Goal: Information Seeking & Learning: Learn about a topic

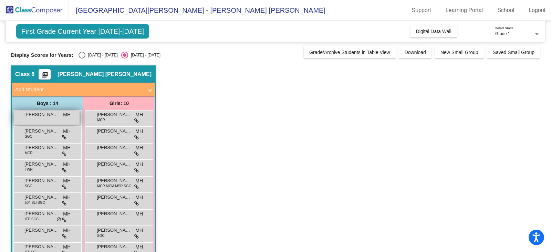
click at [53, 118] on div "[PERSON_NAME] [PERSON_NAME] lock do_not_disturb_alt" at bounding box center [47, 117] width 66 height 14
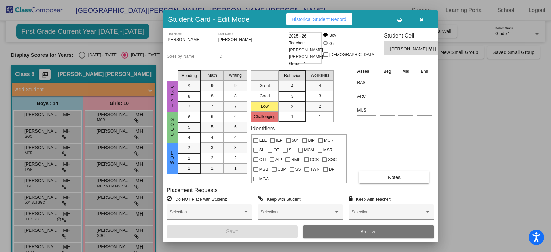
click at [424, 20] on button "button" at bounding box center [421, 19] width 22 height 12
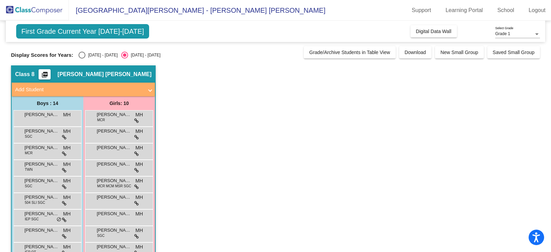
click at [123, 55] on div "Select an option" at bounding box center [124, 54] width 3 height 3
click at [124, 58] on input "[DATE] - [DATE]" at bounding box center [124, 58] width 0 height 0
click at [123, 55] on div "Select an option" at bounding box center [124, 54] width 3 height 3
click at [124, 58] on input "[DATE] - [DATE]" at bounding box center [124, 58] width 0 height 0
click at [43, 115] on span "[PERSON_NAME] [PERSON_NAME]" at bounding box center [41, 114] width 34 height 7
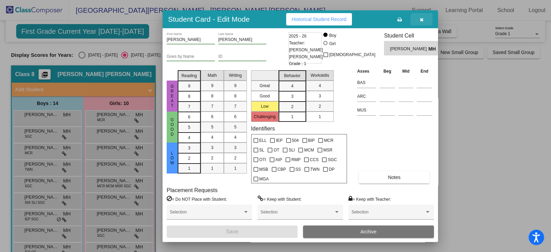
click at [424, 20] on button "button" at bounding box center [421, 19] width 22 height 12
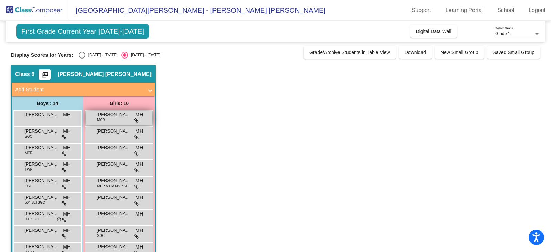
click at [113, 120] on div "[PERSON_NAME] MCR MH lock do_not_disturb_alt" at bounding box center [119, 117] width 66 height 14
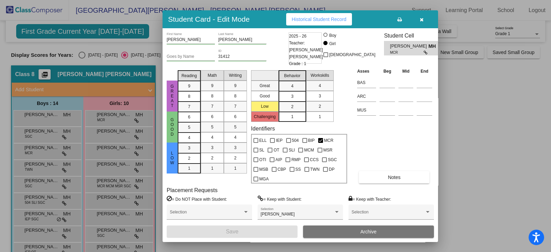
click at [420, 18] on icon "button" at bounding box center [421, 19] width 4 height 5
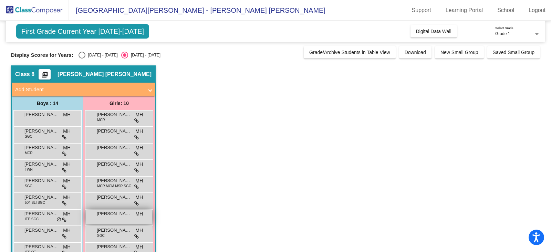
click at [115, 217] on div "[PERSON_NAME] MH lock do_not_disturb_alt" at bounding box center [119, 217] width 66 height 14
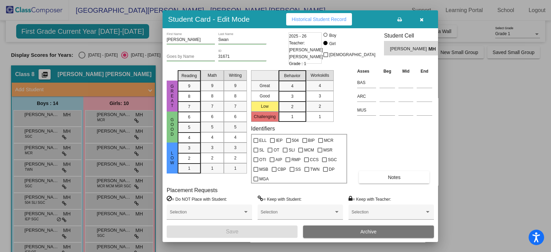
click at [421, 20] on icon "button" at bounding box center [421, 19] width 4 height 5
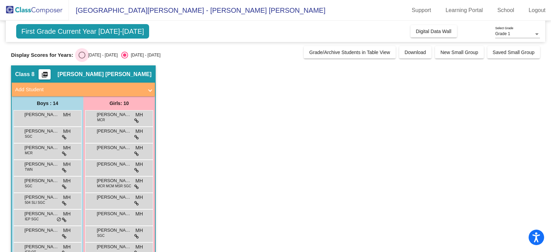
click at [84, 56] on div "Select an option" at bounding box center [81, 55] width 7 height 7
click at [82, 58] on input "[DATE] - [DATE]" at bounding box center [82, 58] width 0 height 0
radio input "true"
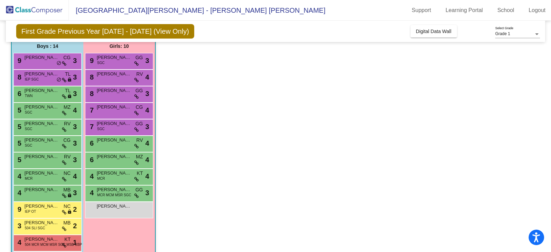
scroll to position [100, 0]
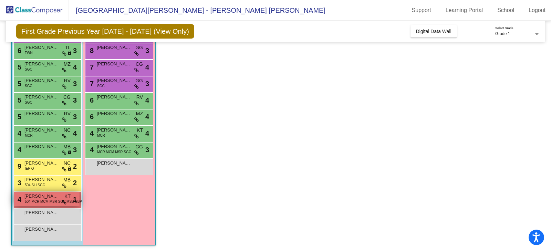
click at [50, 202] on span "504 MCR MCM MSR SGC MSB CBP" at bounding box center [53, 201] width 57 height 5
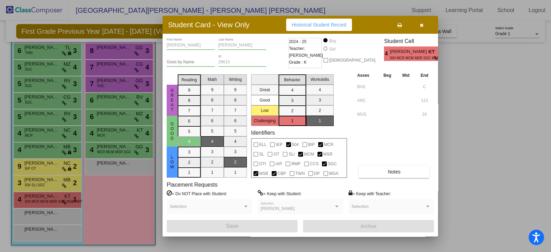
click at [419, 23] on icon "button" at bounding box center [421, 25] width 4 height 5
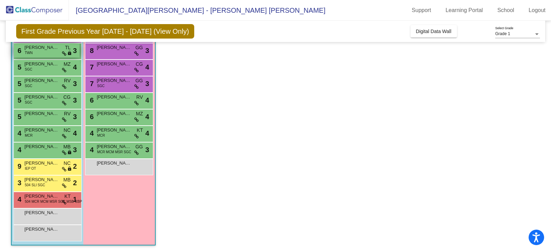
click at [41, 48] on span "[PERSON_NAME]" at bounding box center [41, 47] width 34 height 7
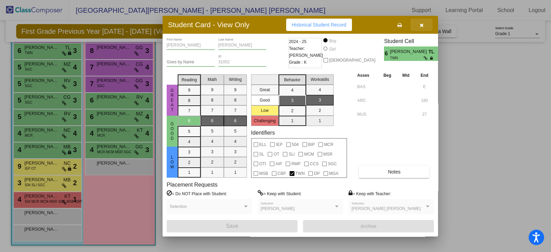
click at [418, 24] on button "button" at bounding box center [421, 25] width 22 height 12
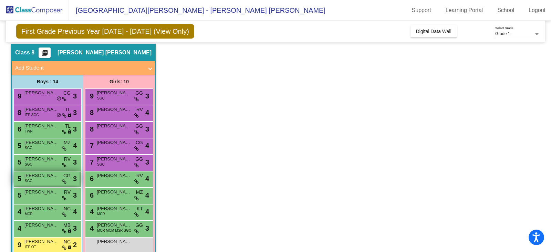
scroll to position [14, 0]
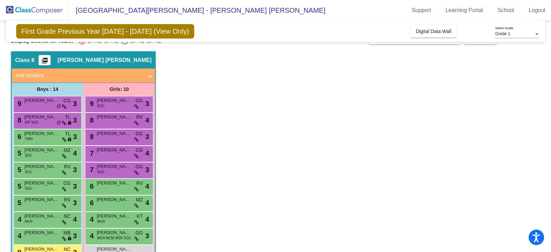
click at [0, 0] on div "Boys : 14" at bounding box center [0, 0] width 0 height 0
click at [43, 104] on div "9 [PERSON_NAME] CG lock do_not_disturb_alt 3" at bounding box center [47, 103] width 66 height 14
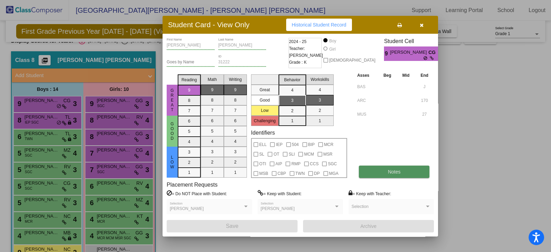
click at [401, 171] on button "Notes" at bounding box center [394, 171] width 71 height 12
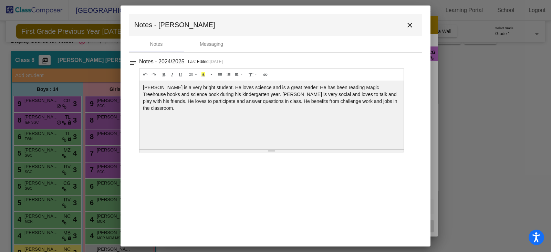
click at [410, 23] on mat-icon "close" at bounding box center [409, 25] width 8 height 8
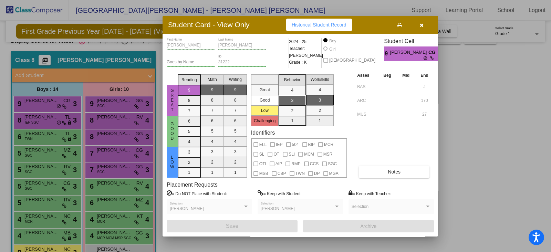
click at [422, 28] on button "button" at bounding box center [421, 25] width 22 height 12
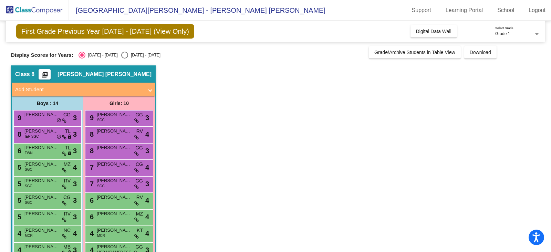
scroll to position [0, 0]
click at [121, 56] on div "Select an option" at bounding box center [124, 55] width 7 height 7
click at [124, 58] on input "[DATE] - [DATE]" at bounding box center [124, 58] width 0 height 0
radio input "true"
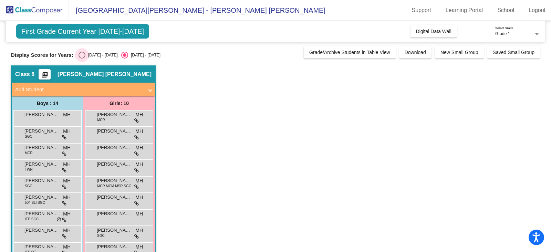
click at [84, 57] on div "Select an option" at bounding box center [81, 55] width 7 height 7
click at [82, 58] on input "[DATE] - [DATE]" at bounding box center [82, 58] width 0 height 0
radio input "true"
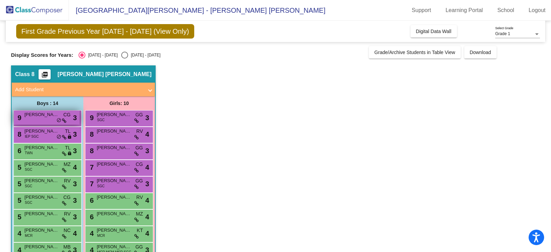
click at [40, 121] on div "9 [PERSON_NAME] CG lock do_not_disturb_alt 3" at bounding box center [47, 117] width 66 height 14
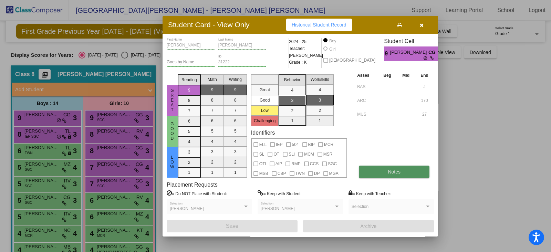
click at [396, 168] on button "Notes" at bounding box center [394, 171] width 71 height 12
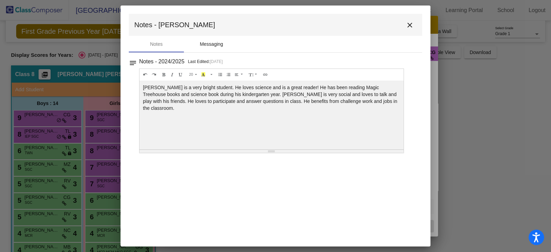
click at [216, 42] on div "Messaging" at bounding box center [211, 44] width 23 height 7
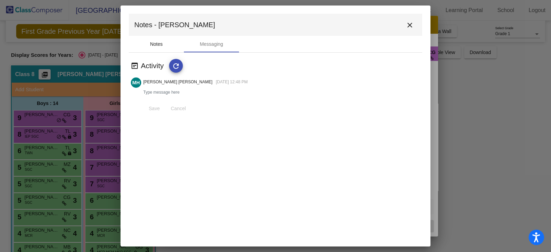
click at [161, 43] on div "Notes" at bounding box center [156, 44] width 13 height 7
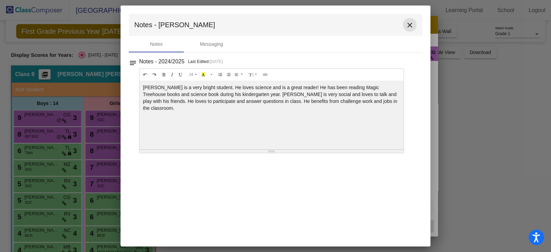
click at [409, 24] on mat-icon "close" at bounding box center [409, 25] width 8 height 8
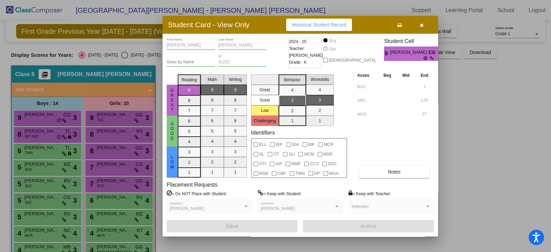
click at [424, 26] on button "button" at bounding box center [421, 25] width 22 height 12
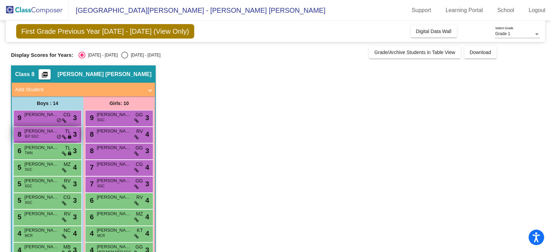
click at [48, 135] on div "8 [PERSON_NAME] IEP SGC TL lock do_not_disturb_alt 3" at bounding box center [47, 134] width 66 height 14
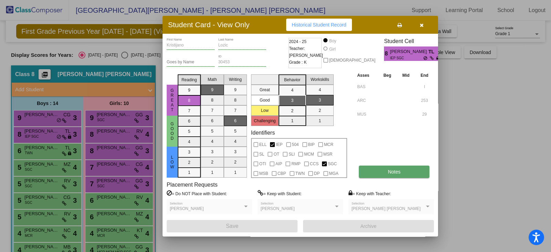
click at [366, 172] on button "Notes" at bounding box center [394, 171] width 71 height 12
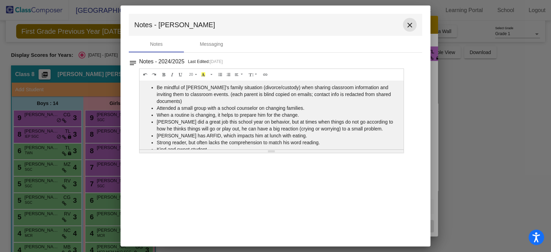
click at [410, 24] on mat-icon "close" at bounding box center [409, 25] width 8 height 8
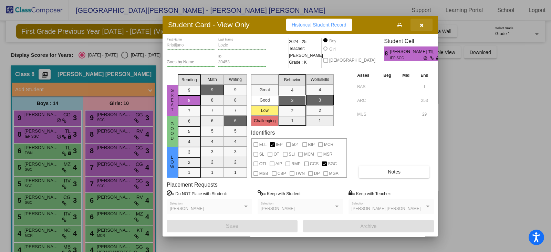
click at [423, 25] on button "button" at bounding box center [421, 25] width 22 height 12
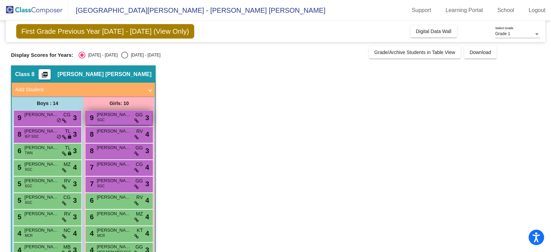
click at [123, 117] on span "[PERSON_NAME]" at bounding box center [114, 114] width 34 height 7
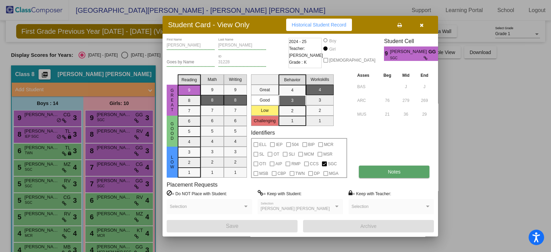
click at [377, 172] on button "Notes" at bounding box center [394, 171] width 71 height 12
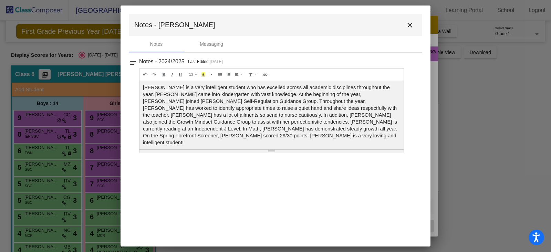
click at [412, 23] on mat-icon "close" at bounding box center [409, 25] width 8 height 8
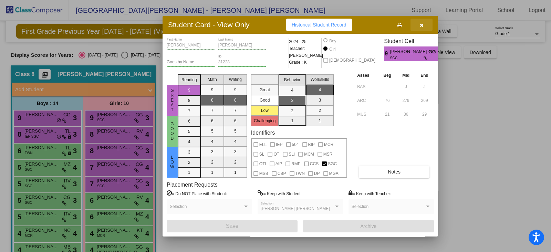
click at [417, 22] on button "button" at bounding box center [421, 25] width 22 height 12
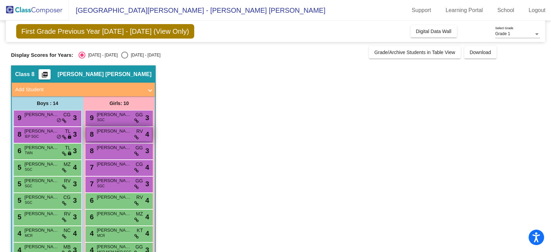
click at [111, 133] on span "[PERSON_NAME]" at bounding box center [114, 131] width 34 height 7
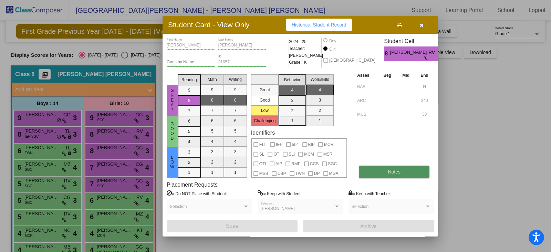
click at [363, 174] on button "Notes" at bounding box center [394, 171] width 71 height 12
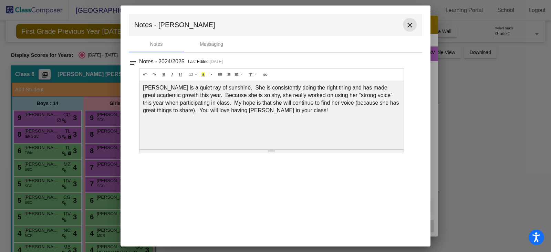
click at [411, 28] on mat-icon "close" at bounding box center [409, 25] width 8 height 8
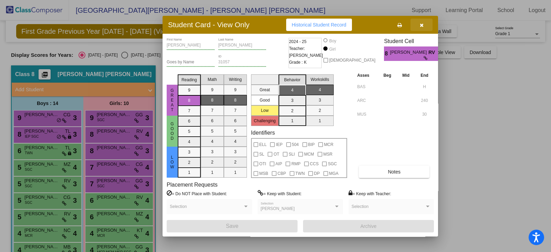
click at [421, 24] on icon "button" at bounding box center [421, 25] width 4 height 5
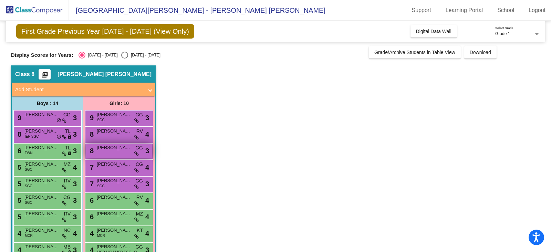
click at [120, 153] on div "8 [PERSON_NAME] GG lock do_not_disturb_alt 3" at bounding box center [119, 150] width 66 height 14
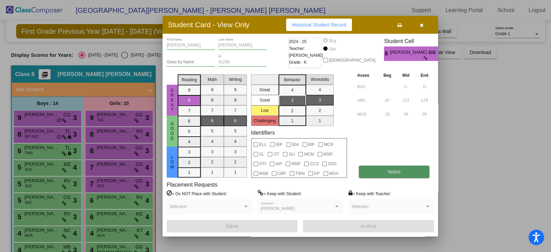
click at [363, 173] on button "Notes" at bounding box center [394, 171] width 71 height 12
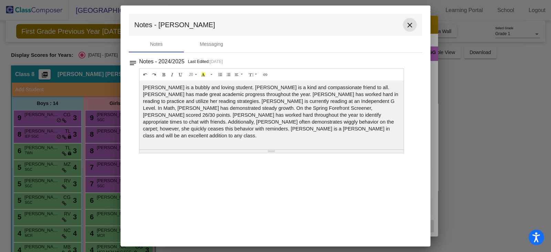
click at [405, 22] on mat-icon "close" at bounding box center [409, 25] width 8 height 8
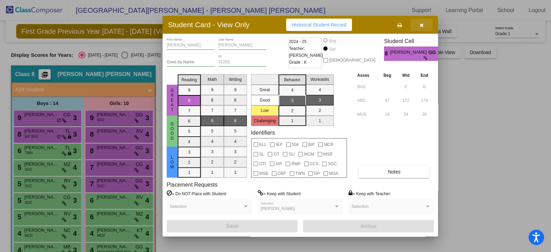
click at [423, 24] on icon "button" at bounding box center [421, 25] width 4 height 5
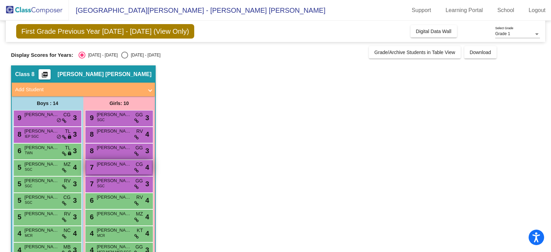
click at [108, 172] on div "7 [PERSON_NAME] CG lock do_not_disturb_alt 4" at bounding box center [119, 167] width 66 height 14
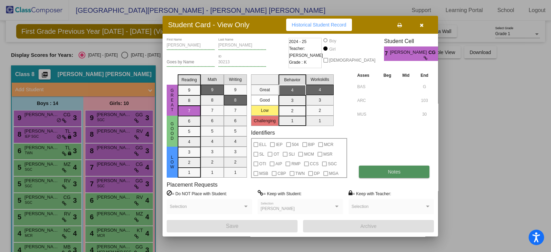
click at [378, 171] on button "Notes" at bounding box center [394, 171] width 71 height 12
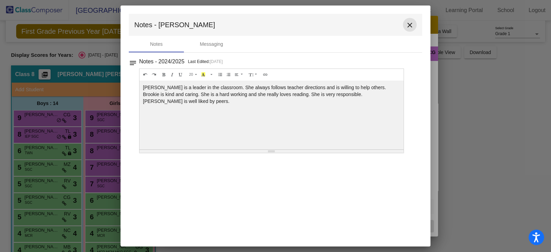
click at [408, 23] on mat-icon "close" at bounding box center [409, 25] width 8 height 8
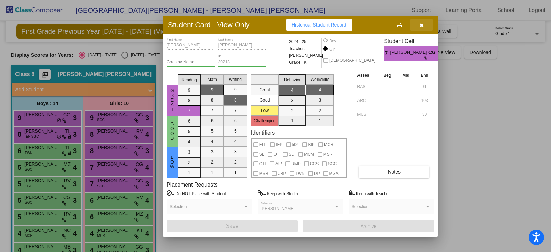
drag, startPoint x: 424, startPoint y: 25, endPoint x: 270, endPoint y: 28, distance: 153.8
click at [375, 14] on div "Student Card - View Only Historical Student Record [PERSON_NAME] First Name [PE…" at bounding box center [275, 126] width 551 height 252
click at [420, 24] on icon "button" at bounding box center [421, 25] width 4 height 5
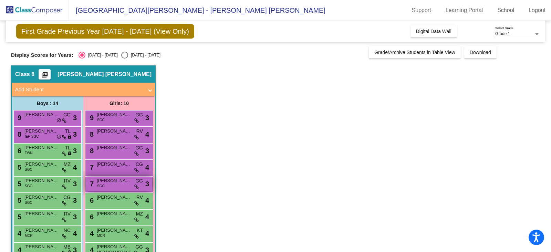
click at [119, 183] on span "[PERSON_NAME] [PERSON_NAME]" at bounding box center [114, 180] width 34 height 7
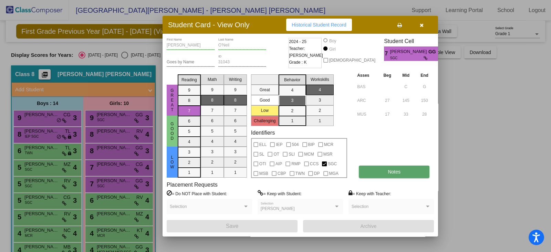
click at [407, 170] on button "Notes" at bounding box center [394, 171] width 71 height 12
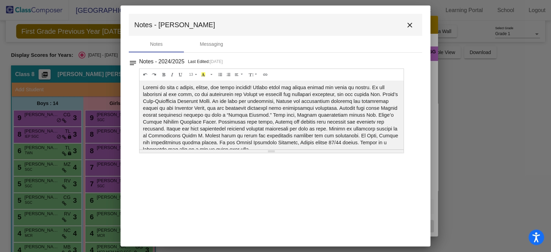
click at [412, 21] on mat-icon "close" at bounding box center [409, 25] width 8 height 8
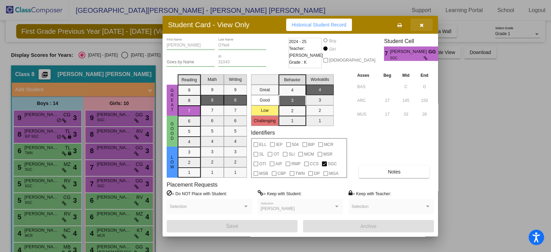
click at [420, 22] on span "button" at bounding box center [421, 25] width 4 height 6
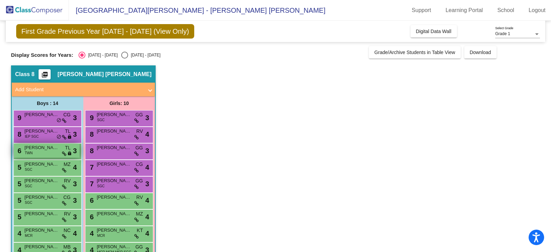
click at [36, 152] on div "6 [PERSON_NAME] TWN TL lock do_not_disturb_alt 3" at bounding box center [47, 150] width 66 height 14
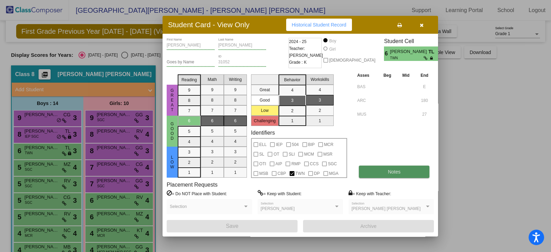
click at [380, 173] on button "Notes" at bounding box center [394, 171] width 71 height 12
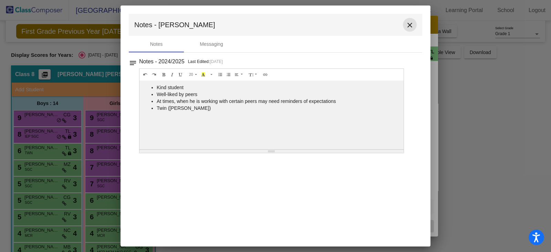
click at [407, 23] on mat-icon "close" at bounding box center [409, 25] width 8 height 8
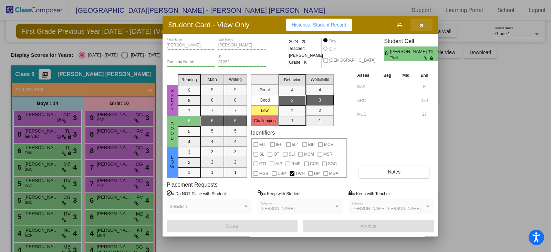
click at [423, 21] on button "button" at bounding box center [421, 25] width 22 height 12
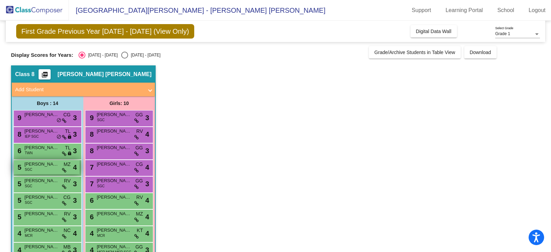
click at [43, 166] on span "[PERSON_NAME]" at bounding box center [41, 164] width 34 height 7
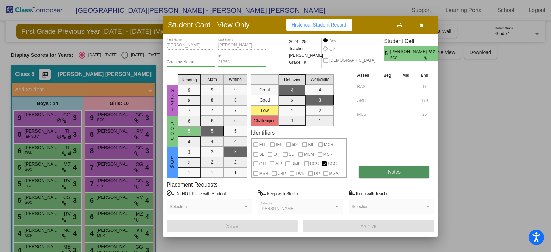
click at [361, 169] on button "Notes" at bounding box center [394, 171] width 71 height 12
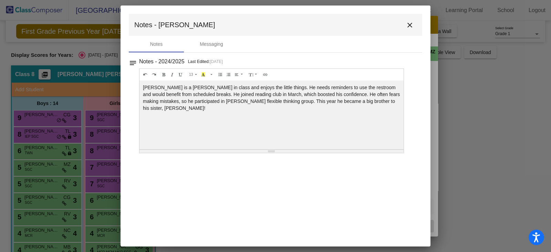
click at [413, 21] on mat-icon "close" at bounding box center [409, 25] width 8 height 8
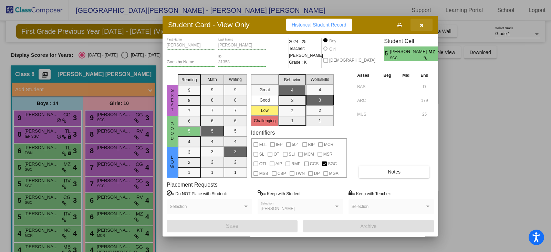
click at [421, 27] on icon "button" at bounding box center [421, 25] width 4 height 5
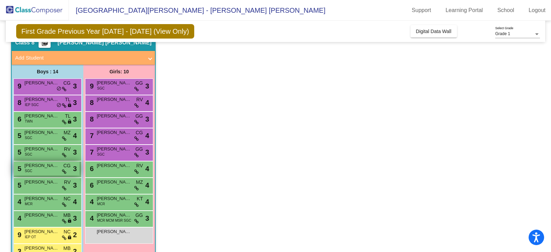
scroll to position [43, 0]
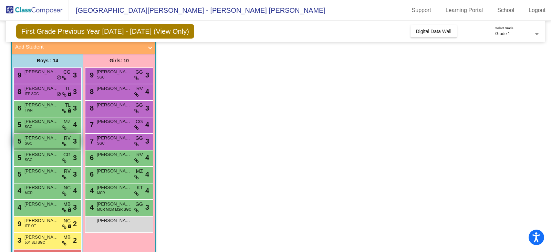
click at [33, 138] on span "[PERSON_NAME]" at bounding box center [41, 138] width 34 height 7
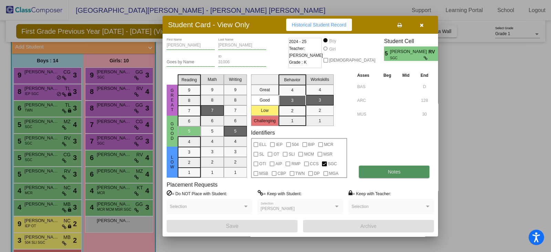
click at [404, 171] on button "Notes" at bounding box center [394, 171] width 71 height 12
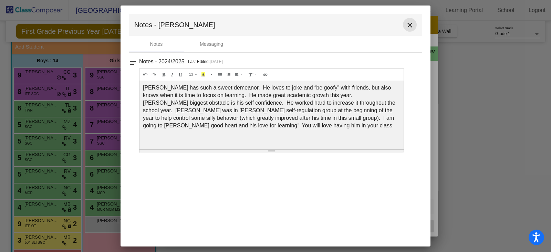
click at [406, 24] on mat-icon "close" at bounding box center [409, 25] width 8 height 8
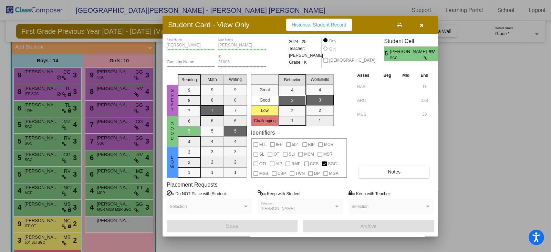
click at [421, 28] on button "button" at bounding box center [421, 25] width 22 height 12
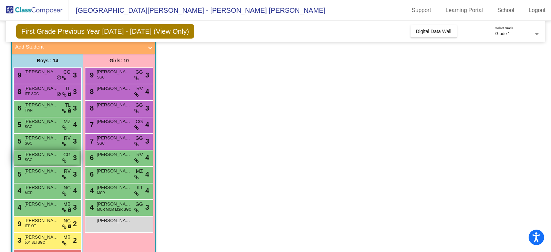
click at [40, 155] on span "[PERSON_NAME]" at bounding box center [41, 154] width 34 height 7
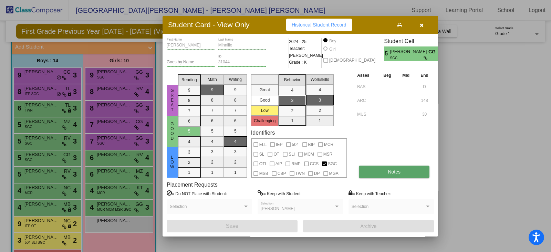
click at [389, 169] on span "Notes" at bounding box center [393, 172] width 13 height 6
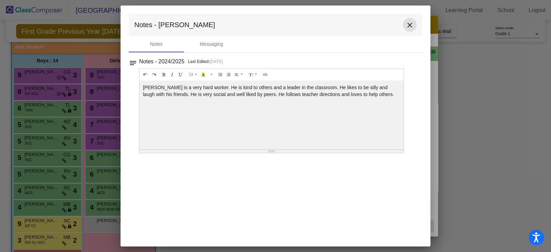
click at [405, 25] on mat-icon "close" at bounding box center [409, 25] width 8 height 8
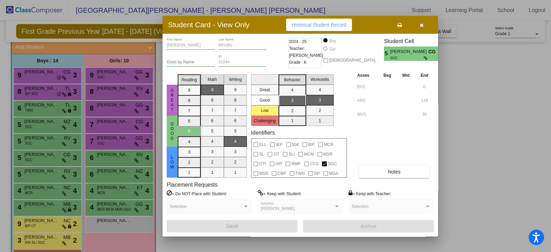
click at [420, 23] on icon "button" at bounding box center [421, 25] width 4 height 5
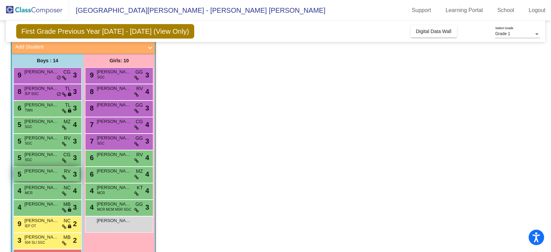
click at [37, 174] on div "5 [PERSON_NAME] lock do_not_disturb_alt 3" at bounding box center [47, 174] width 66 height 14
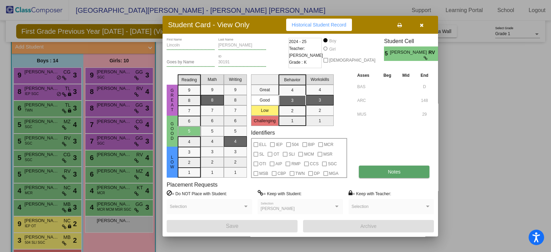
click at [383, 166] on button "Notes" at bounding box center [394, 171] width 71 height 12
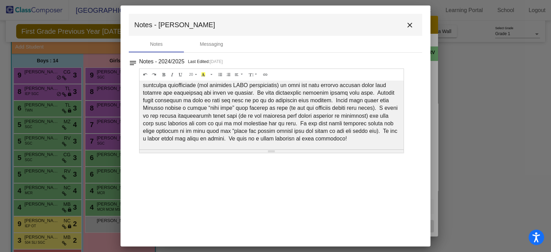
scroll to position [25, 0]
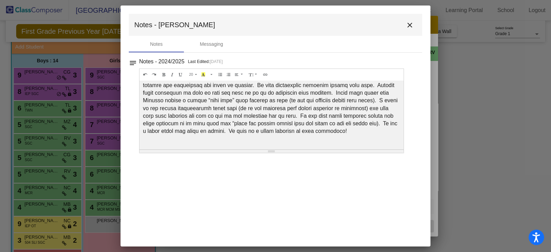
click at [409, 24] on mat-icon "close" at bounding box center [409, 25] width 8 height 8
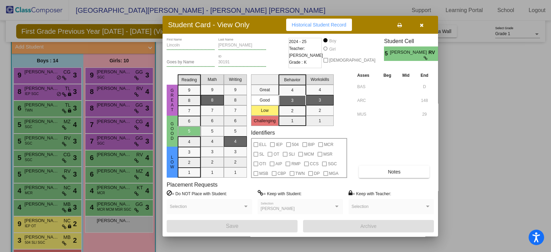
click at [419, 24] on icon "button" at bounding box center [421, 25] width 4 height 5
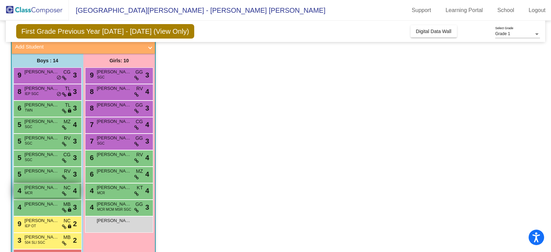
click at [42, 192] on div "4 [PERSON_NAME] MCR NC lock do_not_disturb_alt 4" at bounding box center [47, 190] width 66 height 14
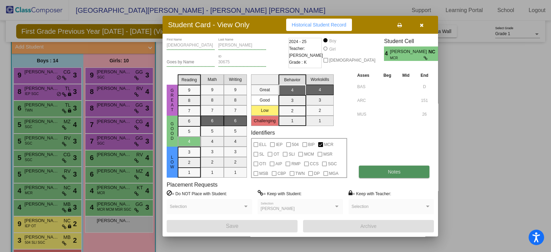
click at [402, 174] on button "Notes" at bounding box center [394, 171] width 71 height 12
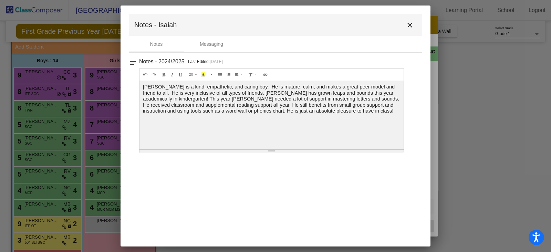
click at [408, 24] on mat-icon "close" at bounding box center [409, 25] width 8 height 8
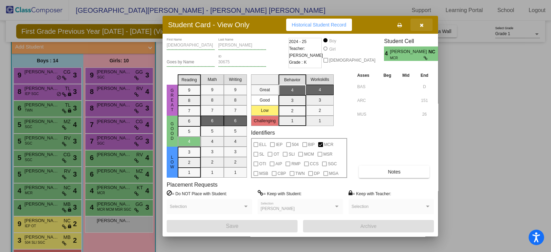
click at [421, 26] on icon "button" at bounding box center [421, 25] width 4 height 5
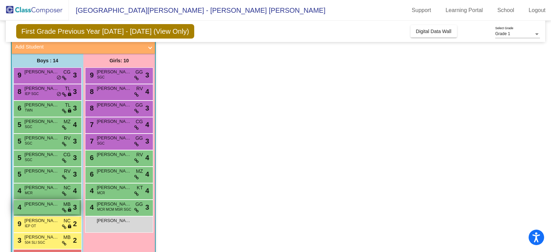
click at [45, 205] on span "[PERSON_NAME]" at bounding box center [41, 204] width 34 height 7
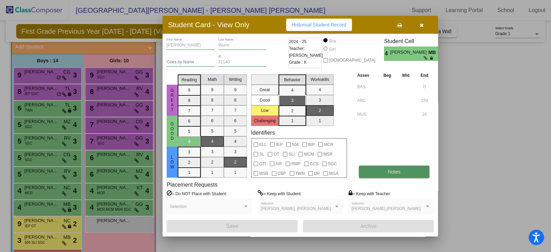
click at [380, 172] on button "Notes" at bounding box center [394, 171] width 71 height 12
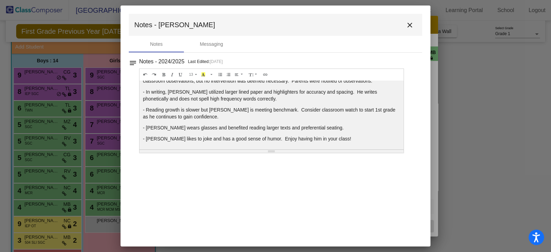
scroll to position [0, 0]
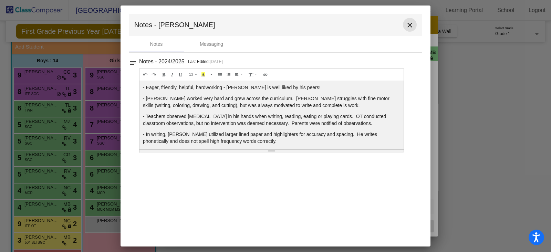
click at [409, 23] on mat-icon "close" at bounding box center [409, 25] width 8 height 8
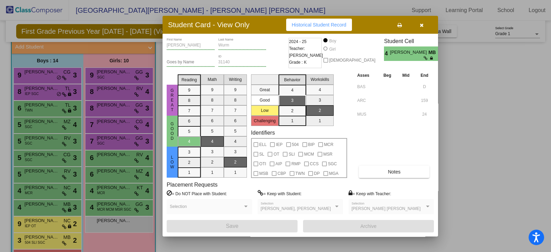
click at [421, 22] on span "button" at bounding box center [421, 25] width 4 height 6
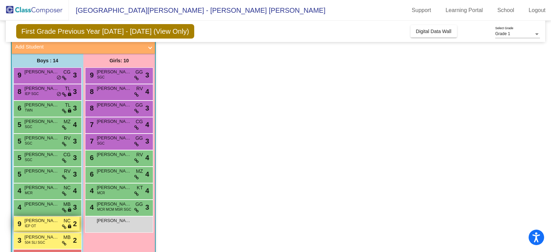
click at [38, 222] on span "[PERSON_NAME]" at bounding box center [41, 220] width 34 height 7
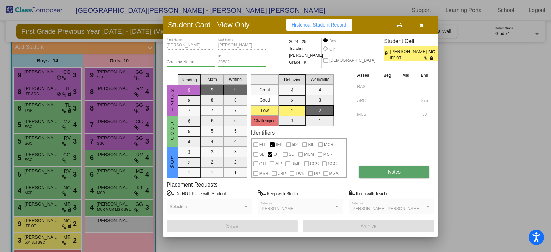
click at [379, 171] on button "Notes" at bounding box center [394, 171] width 71 height 12
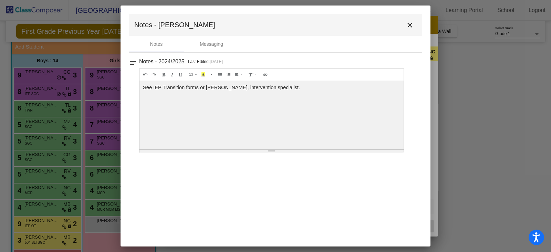
click at [409, 25] on mat-icon "close" at bounding box center [409, 25] width 8 height 8
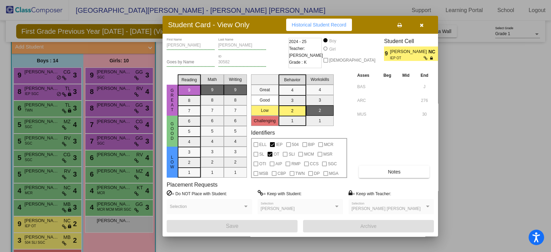
click at [425, 23] on button "button" at bounding box center [421, 25] width 22 height 12
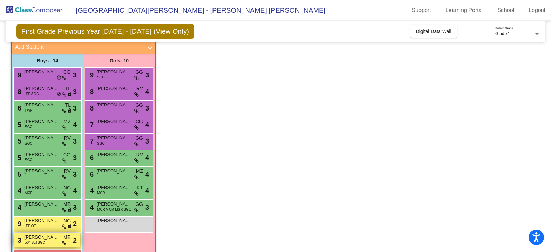
click at [31, 240] on span "504 SLI SGC" at bounding box center [35, 242] width 20 height 5
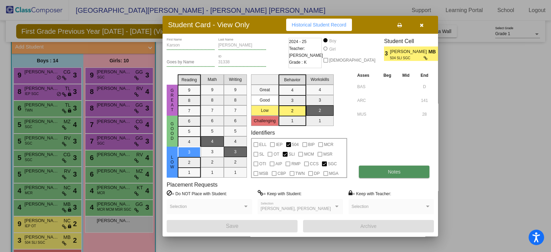
click at [401, 168] on button "Notes" at bounding box center [394, 171] width 71 height 12
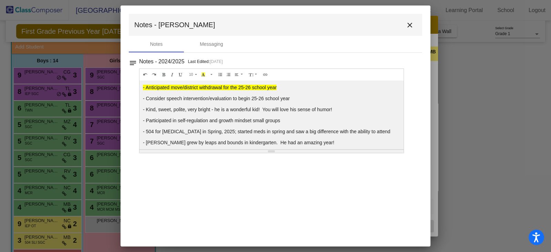
click at [407, 25] on mat-icon "close" at bounding box center [409, 25] width 8 height 8
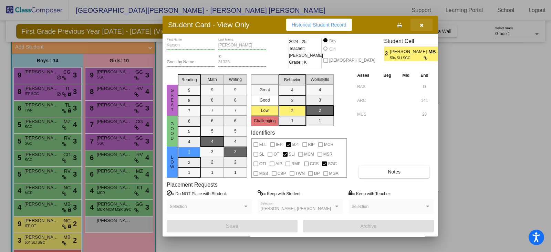
click at [425, 23] on button "button" at bounding box center [421, 25] width 22 height 12
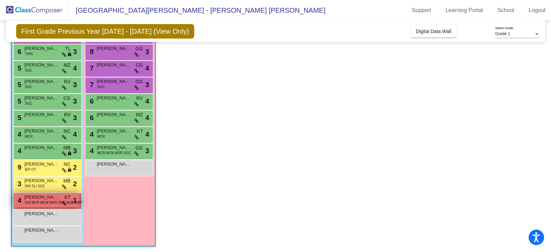
scroll to position [100, 0]
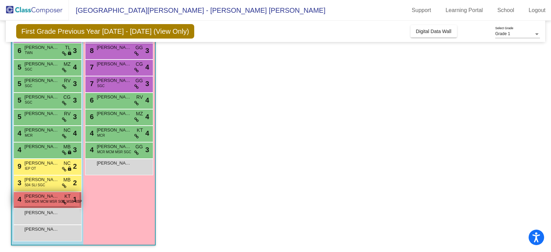
click at [34, 200] on span "504 MCR MCM MSR SGC MSB CBP" at bounding box center [53, 201] width 57 height 5
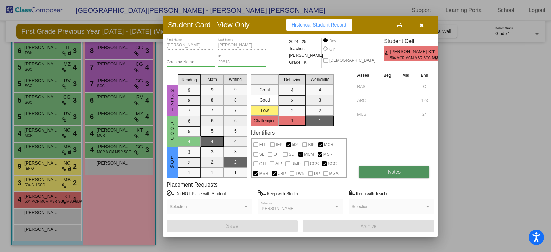
click at [373, 173] on button "Notes" at bounding box center [394, 171] width 71 height 12
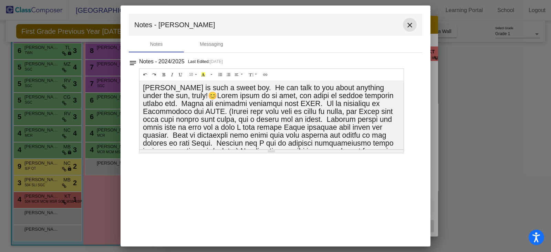
click at [404, 25] on button "close" at bounding box center [410, 25] width 14 height 14
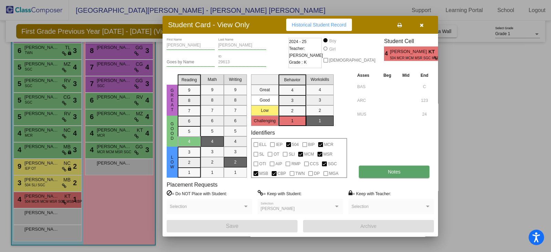
click at [390, 171] on span "Notes" at bounding box center [393, 172] width 13 height 6
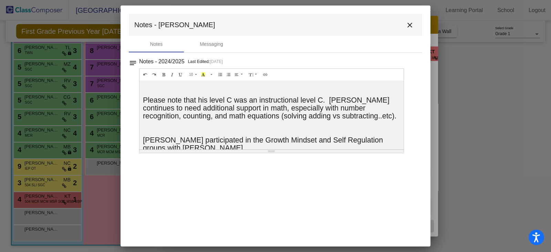
scroll to position [175, 0]
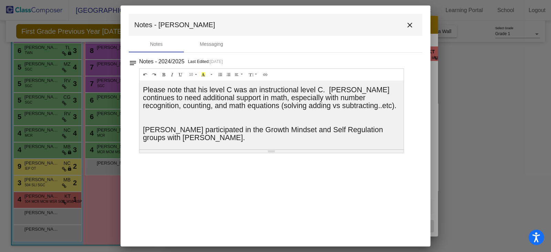
click at [407, 23] on mat-icon "close" at bounding box center [409, 25] width 8 height 8
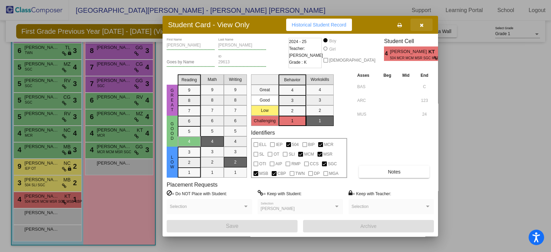
click at [424, 24] on button "button" at bounding box center [421, 25] width 22 height 12
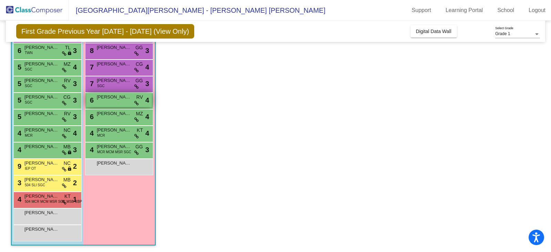
click at [121, 99] on span "[PERSON_NAME]" at bounding box center [114, 97] width 34 height 7
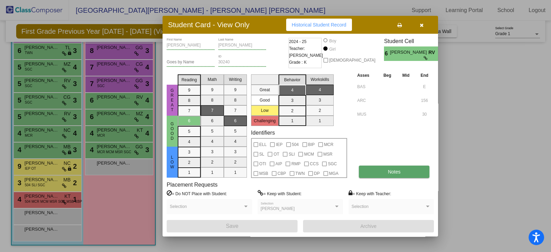
click at [392, 168] on button "Notes" at bounding box center [394, 171] width 71 height 12
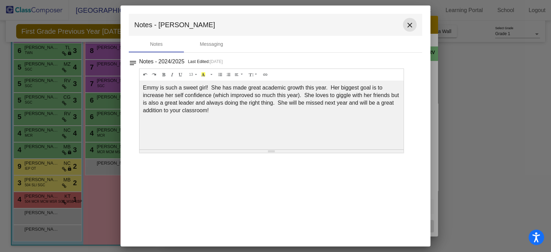
click at [409, 23] on mat-icon "close" at bounding box center [409, 25] width 8 height 8
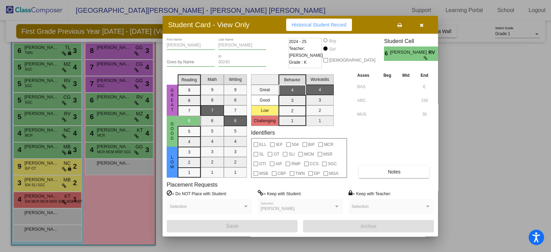
click at [420, 25] on icon "button" at bounding box center [421, 25] width 4 height 5
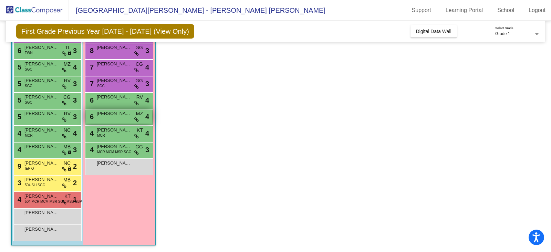
click at [125, 116] on span "[PERSON_NAME]" at bounding box center [114, 113] width 34 height 7
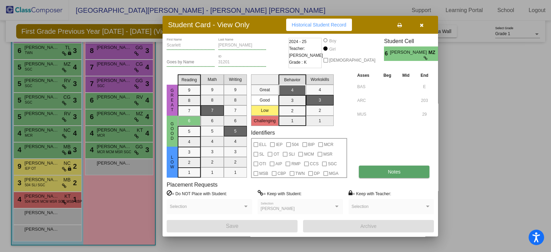
click at [382, 170] on button "Notes" at bounding box center [394, 171] width 71 height 12
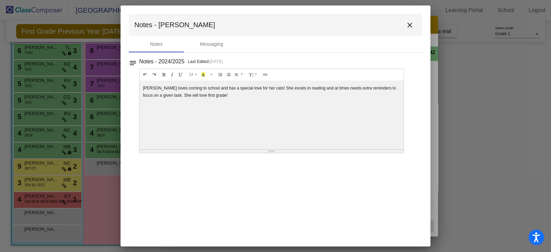
click at [407, 20] on button "close" at bounding box center [410, 25] width 14 height 14
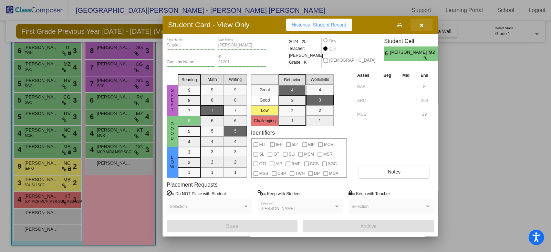
drag, startPoint x: 425, startPoint y: 23, endPoint x: 417, endPoint y: 24, distance: 8.0
click at [424, 23] on button "button" at bounding box center [421, 25] width 22 height 12
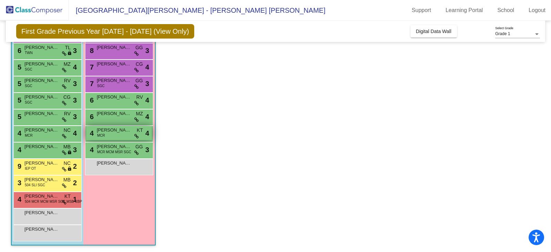
click at [100, 135] on span "MCR" at bounding box center [101, 135] width 8 height 5
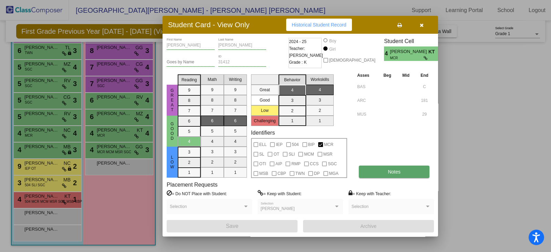
click at [383, 171] on button "Notes" at bounding box center [394, 171] width 71 height 12
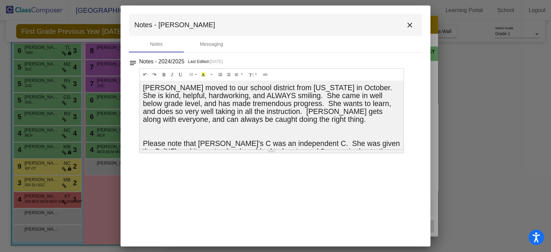
scroll to position [25, 0]
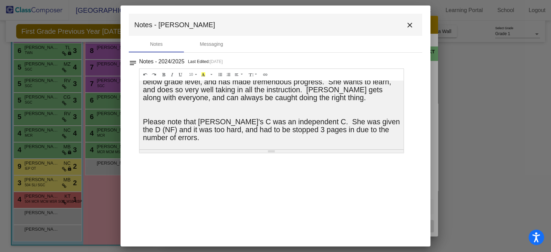
click at [408, 20] on button "close" at bounding box center [410, 25] width 14 height 14
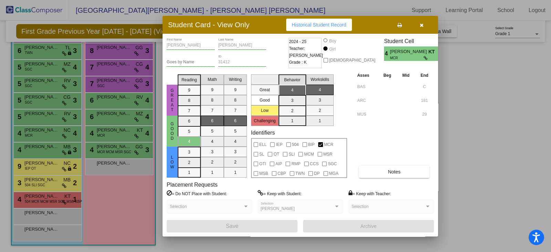
click at [417, 23] on button "button" at bounding box center [421, 25] width 22 height 12
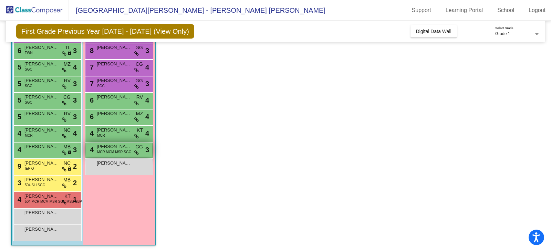
click at [115, 143] on span "[PERSON_NAME]" at bounding box center [114, 146] width 34 height 7
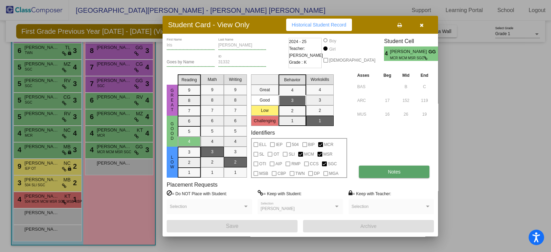
click at [378, 172] on button "Notes" at bounding box center [394, 171] width 71 height 12
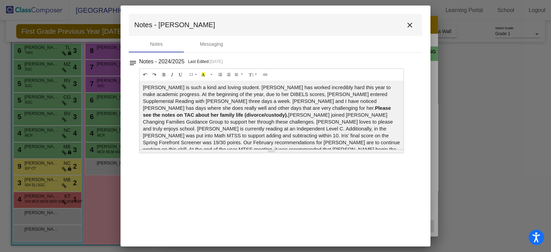
scroll to position [10, 0]
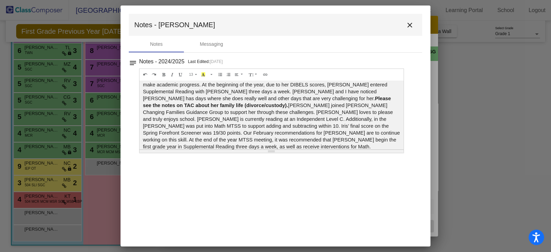
click at [409, 21] on mat-icon "close" at bounding box center [409, 25] width 8 height 8
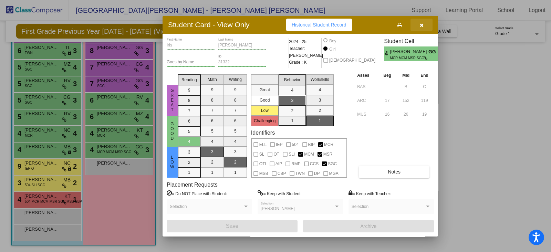
drag, startPoint x: 416, startPoint y: 21, endPoint x: 402, endPoint y: 33, distance: 18.8
click at [416, 22] on button "button" at bounding box center [421, 25] width 22 height 12
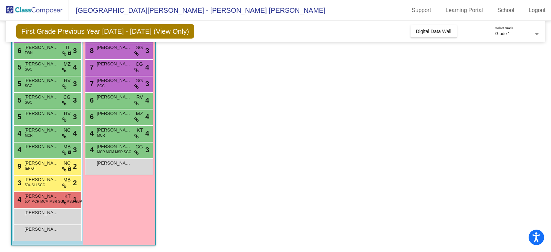
click at [43, 208] on div "[PERSON_NAME] [PERSON_NAME] lock do_not_disturb_alt" at bounding box center [47, 216] width 68 height 17
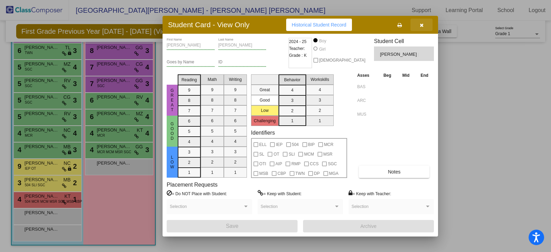
click at [421, 23] on icon "button" at bounding box center [421, 25] width 4 height 5
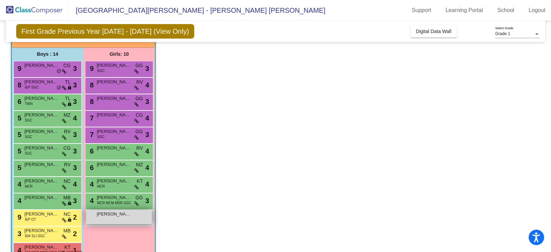
scroll to position [0, 0]
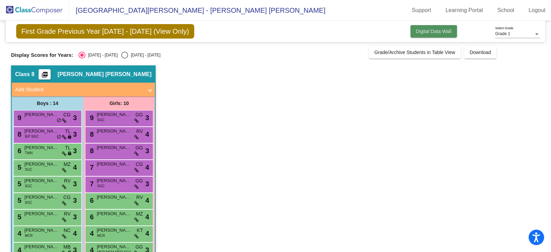
click at [423, 33] on span "Digital Data Wall" at bounding box center [433, 32] width 35 height 6
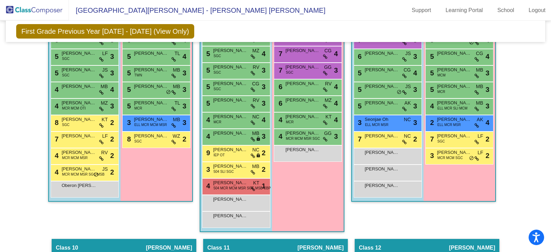
scroll to position [855, 0]
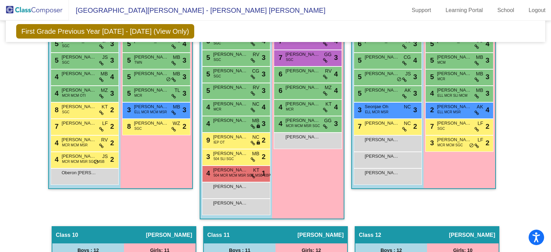
click at [0, 0] on div "Girls: 10 9 [PERSON_NAME] SGC GG lock do_not_disturb_alt 3 8 [PERSON_NAME] RV l…" at bounding box center [0, 0] width 0 height 0
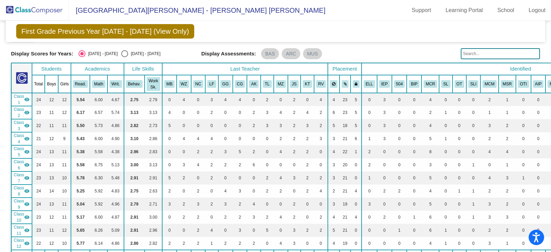
scroll to position [0, 0]
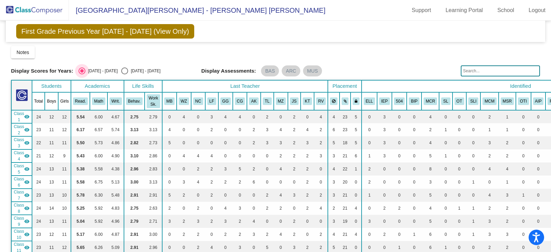
click at [84, 67] on div "Select an option" at bounding box center [81, 70] width 7 height 7
click at [82, 74] on input "[DATE] - [DATE]" at bounding box center [82, 74] width 0 height 0
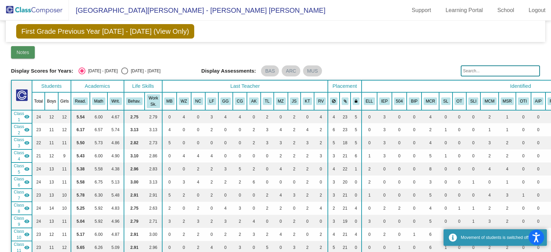
click at [21, 49] on button "Notes" at bounding box center [23, 52] width 24 height 12
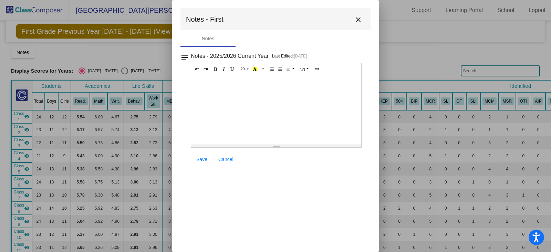
click at [357, 21] on mat-icon "close" at bounding box center [358, 19] width 8 height 8
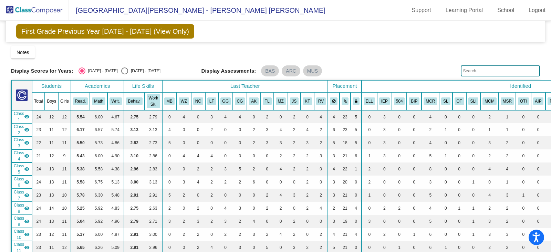
click at [52, 7] on img at bounding box center [34, 10] width 69 height 20
